Goal: Information Seeking & Learning: Learn about a topic

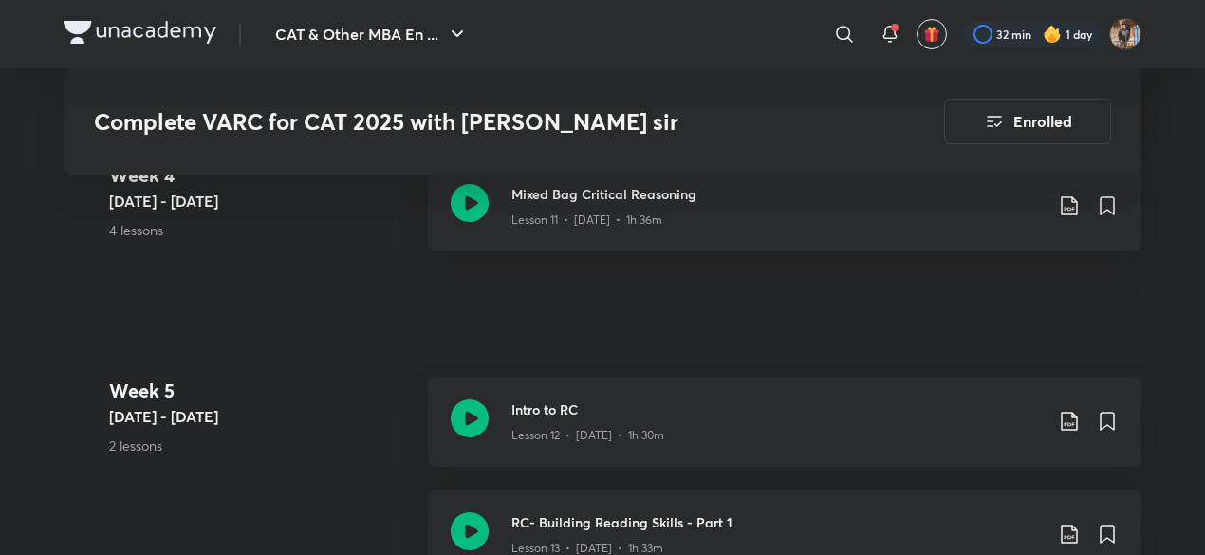
scroll to position [2562, 0]
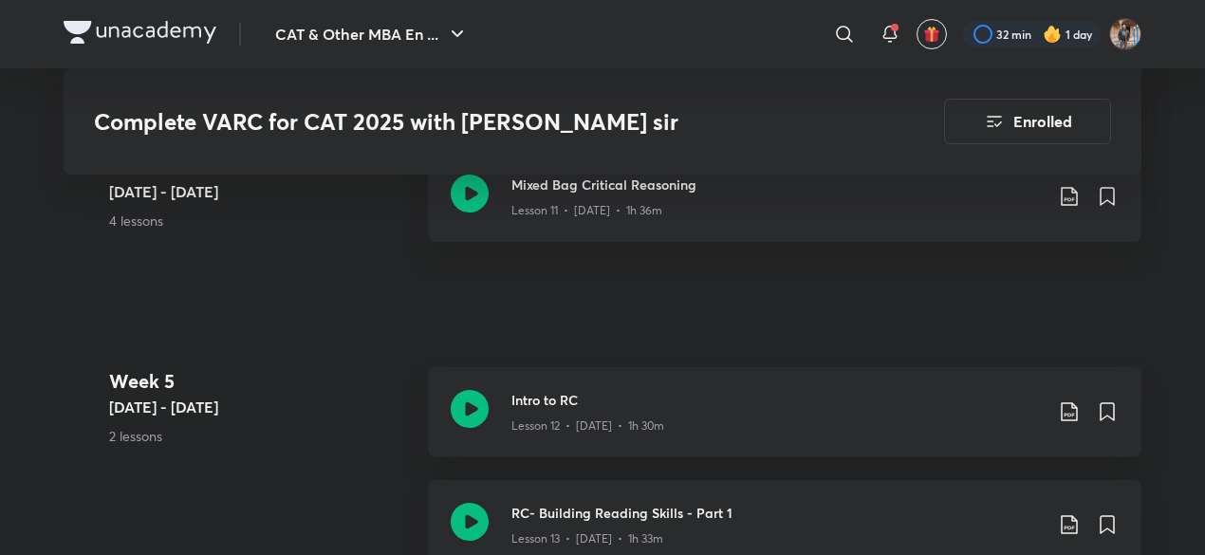
drag, startPoint x: 476, startPoint y: 397, endPoint x: 899, endPoint y: 310, distance: 431.9
click at [1072, 411] on icon at bounding box center [1069, 411] width 16 height 19
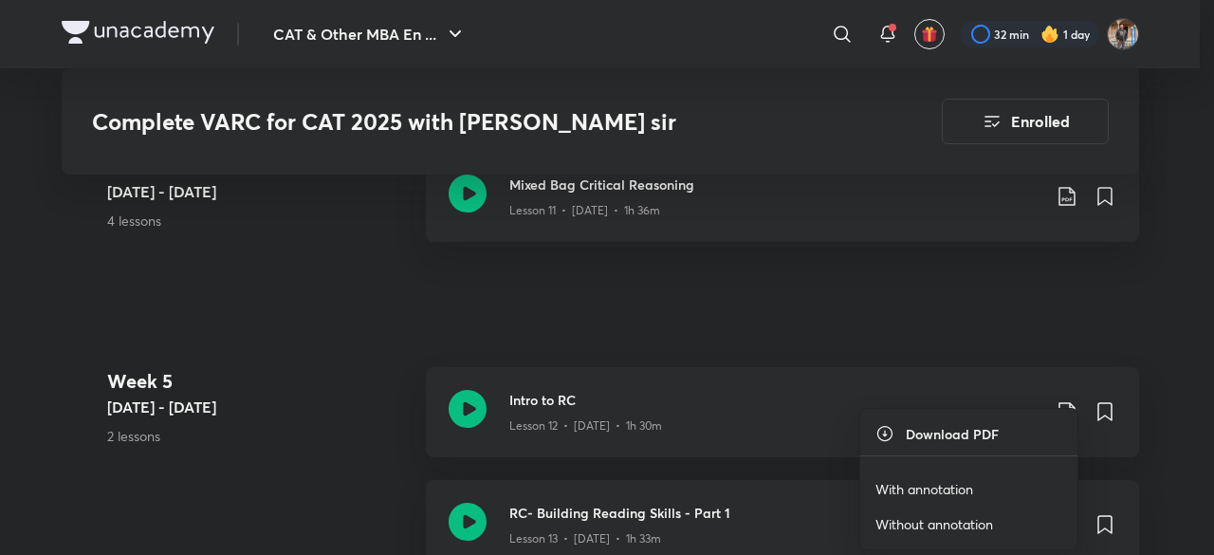
click at [960, 488] on p "With annotation" at bounding box center [925, 489] width 98 height 20
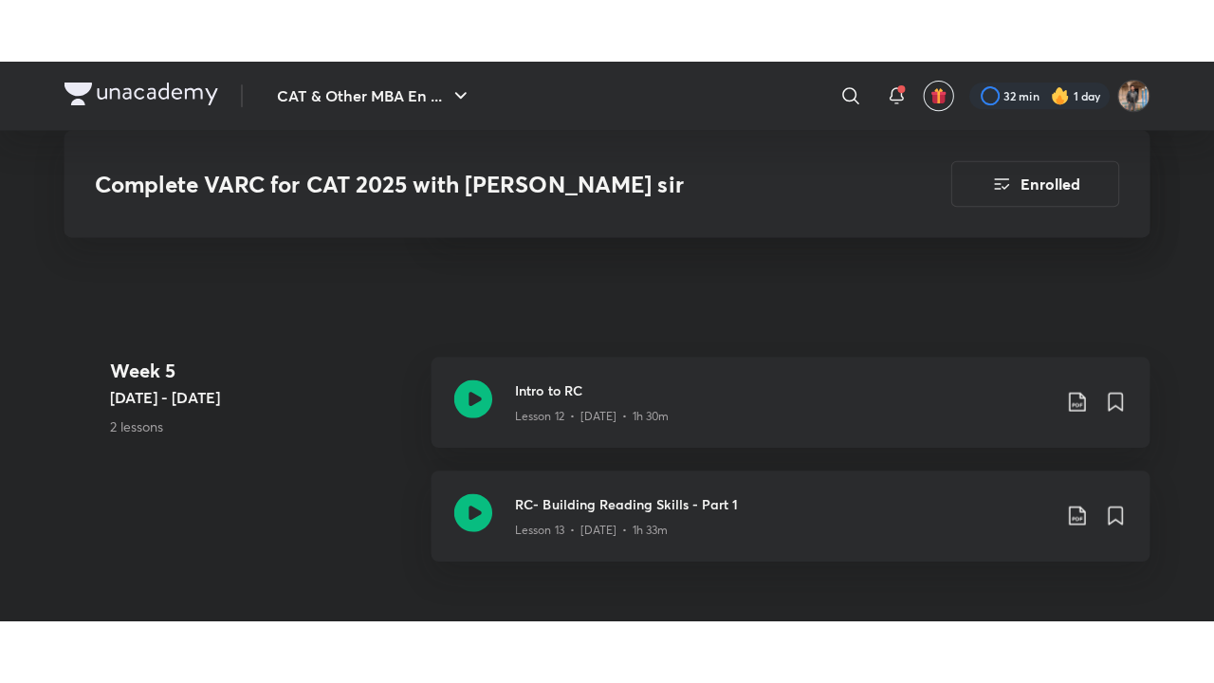
scroll to position [2638, 0]
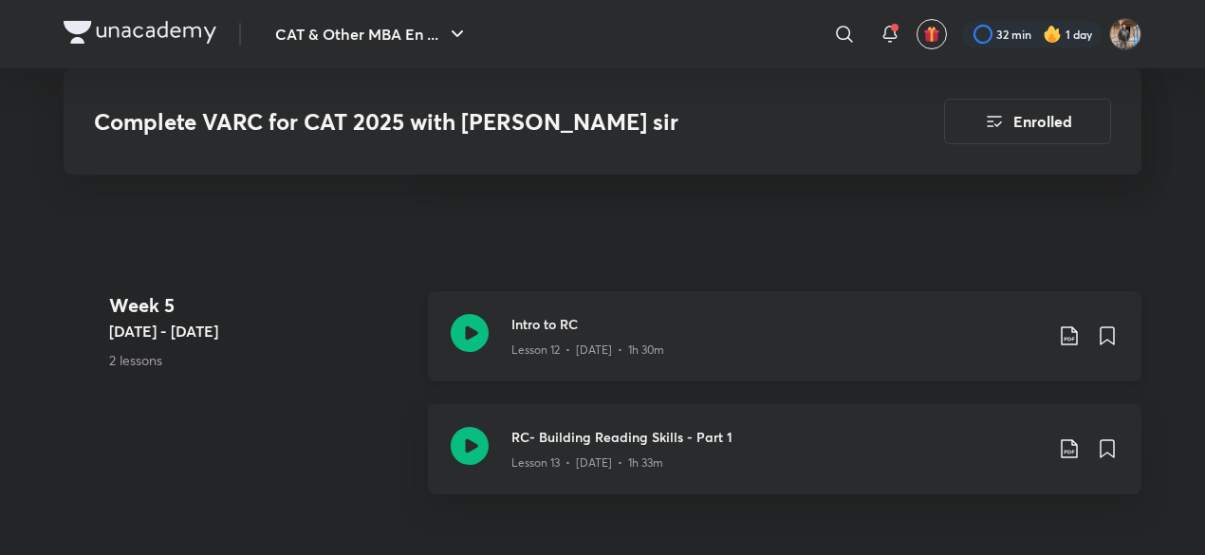
click at [474, 327] on icon at bounding box center [470, 333] width 38 height 38
